Goal: Information Seeking & Learning: Learn about a topic

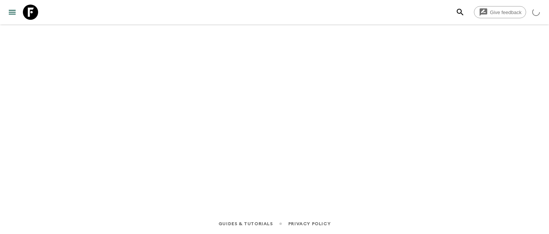
click at [33, 14] on icon at bounding box center [30, 12] width 15 height 15
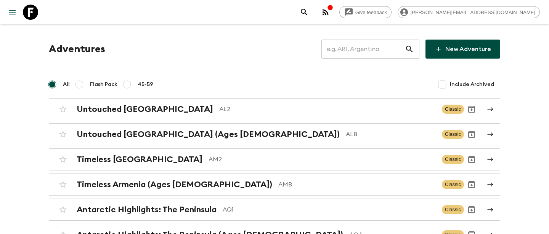
click at [365, 46] on input "text" at bounding box center [362, 48] width 83 height 21
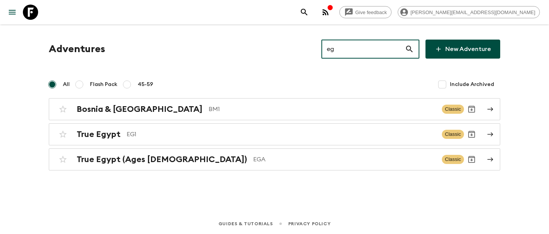
type input "ega"
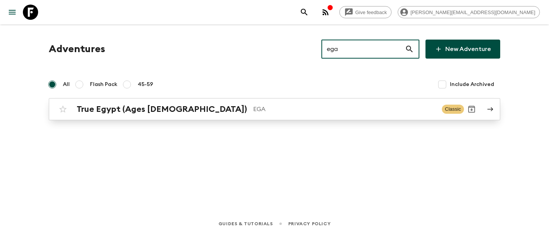
click at [109, 109] on h2 "True Egypt (Ages [DEMOGRAPHIC_DATA])" at bounding box center [162, 109] width 170 height 10
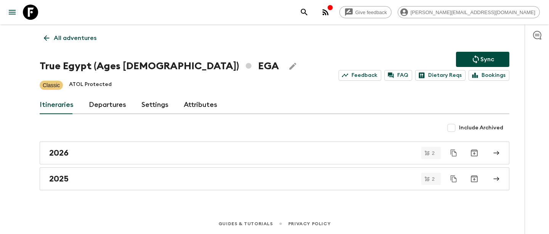
click at [106, 103] on link "Departures" at bounding box center [107, 105] width 37 height 18
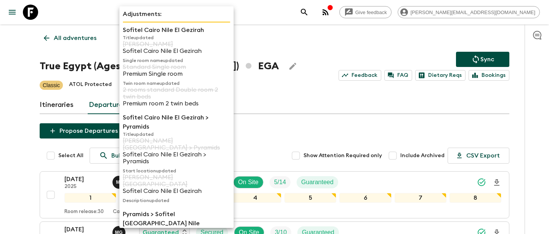
scroll to position [77, 0]
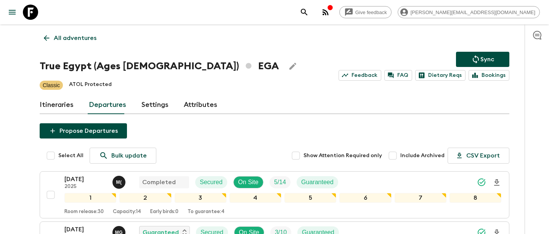
click at [26, 200] on div "Give feedback [PERSON_NAME][EMAIL_ADDRESS][DOMAIN_NAME] All adventures True Egy…" at bounding box center [274, 219] width 549 height 439
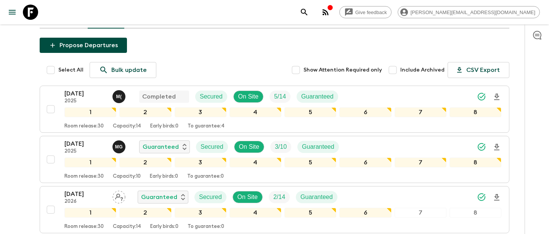
scroll to position [88, 0]
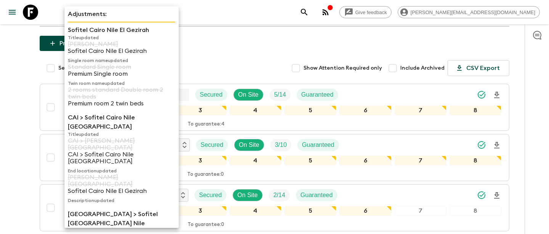
click at [87, 168] on p "End location updated" at bounding box center [121, 171] width 107 height 6
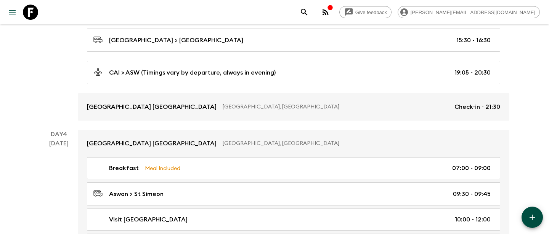
scroll to position [308, 0]
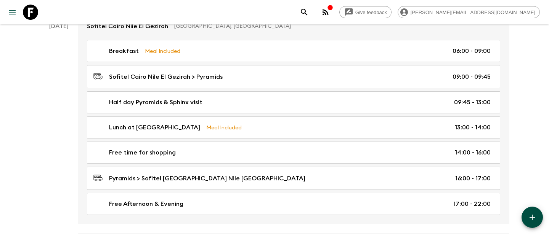
click at [29, 14] on icon at bounding box center [30, 12] width 15 height 15
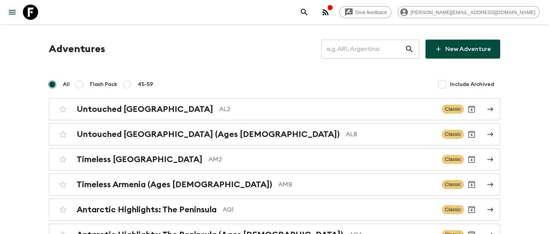
click at [380, 50] on input "text" at bounding box center [362, 48] width 83 height 21
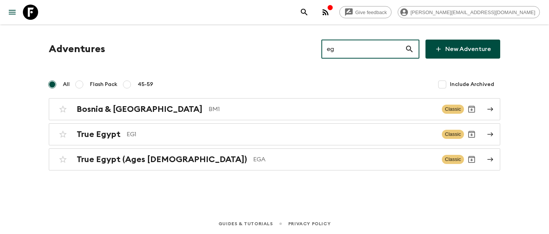
type input "eg1"
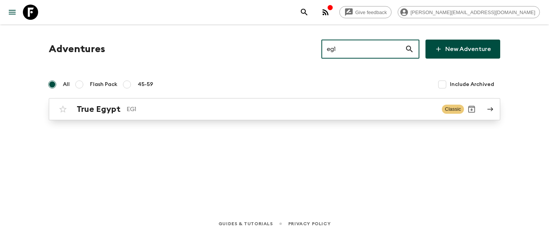
click at [138, 107] on p "EG1" at bounding box center [281, 109] width 309 height 9
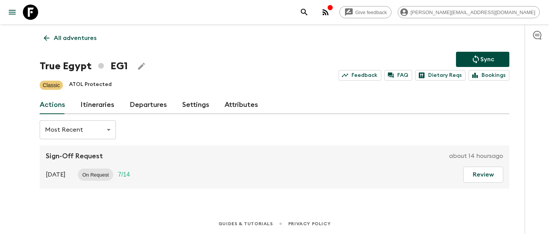
click at [142, 107] on link "Departures" at bounding box center [148, 105] width 37 height 18
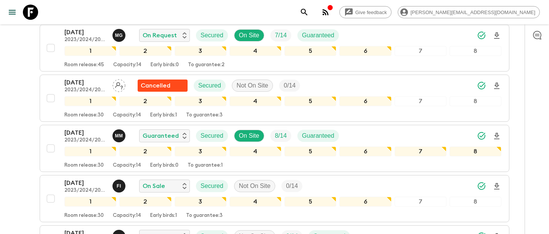
scroll to position [756, 0]
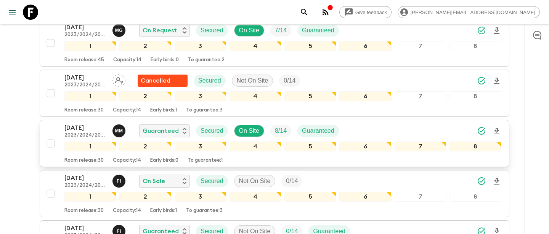
click at [91, 127] on p "[DATE]" at bounding box center [85, 127] width 42 height 9
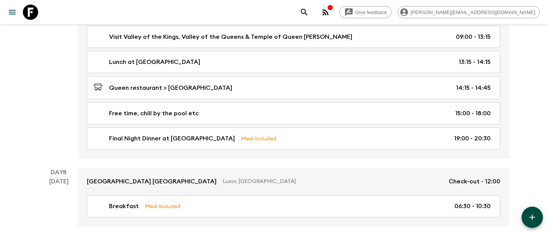
scroll to position [1787, 0]
